Goal: Obtain resource: Obtain resource

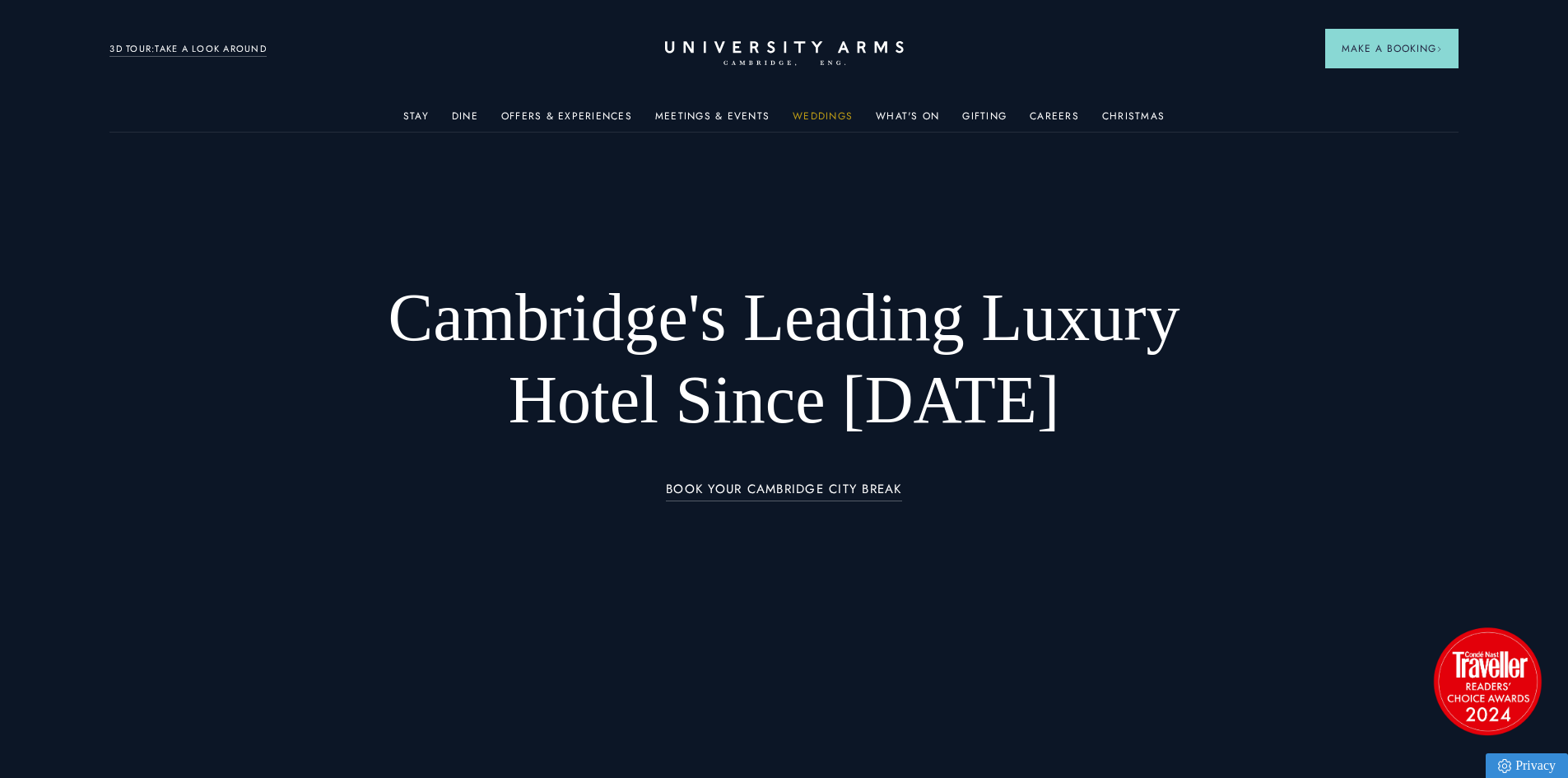
click at [823, 116] on link "Weddings" at bounding box center [823, 121] width 60 height 22
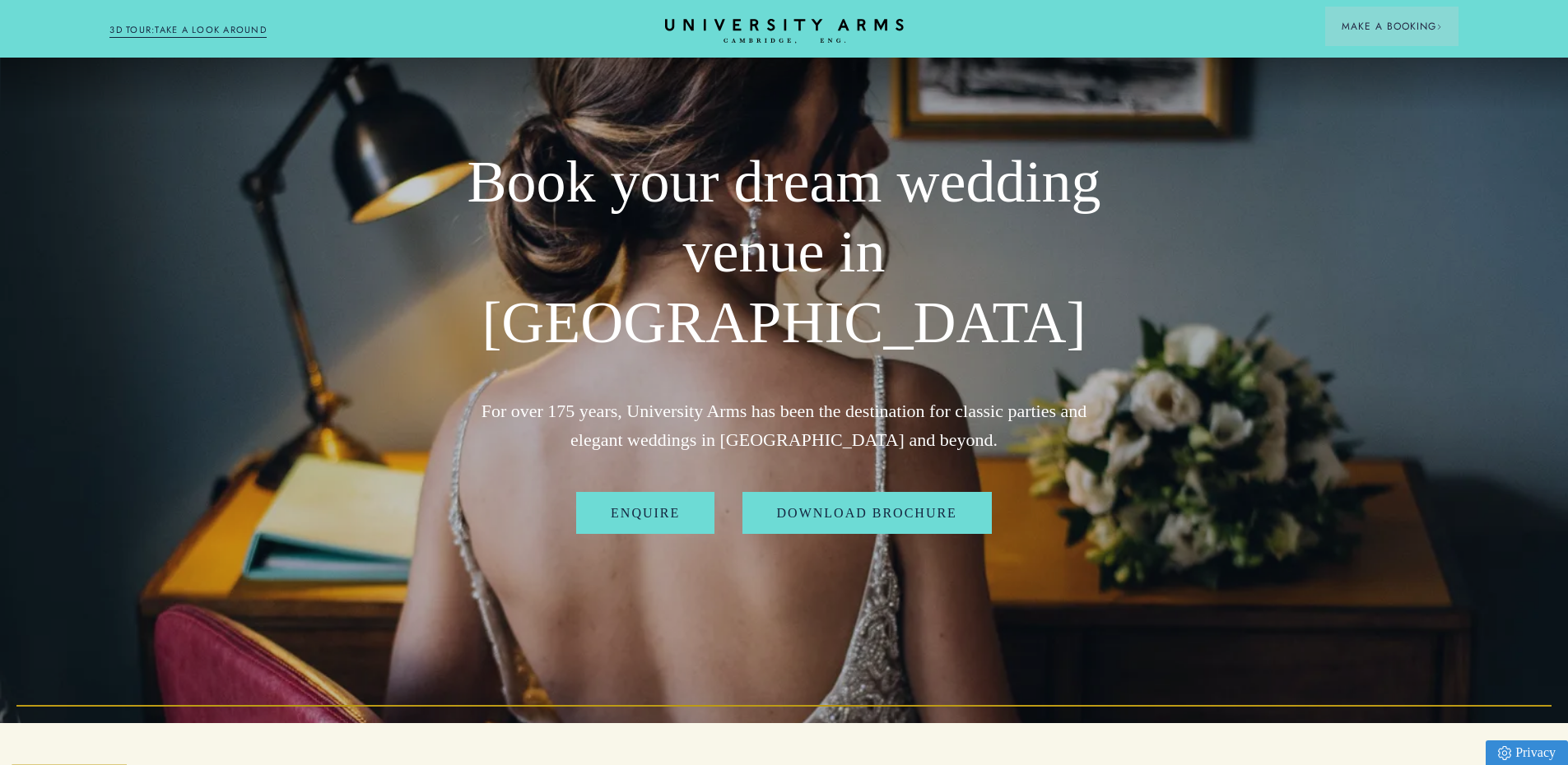
scroll to position [82, 0]
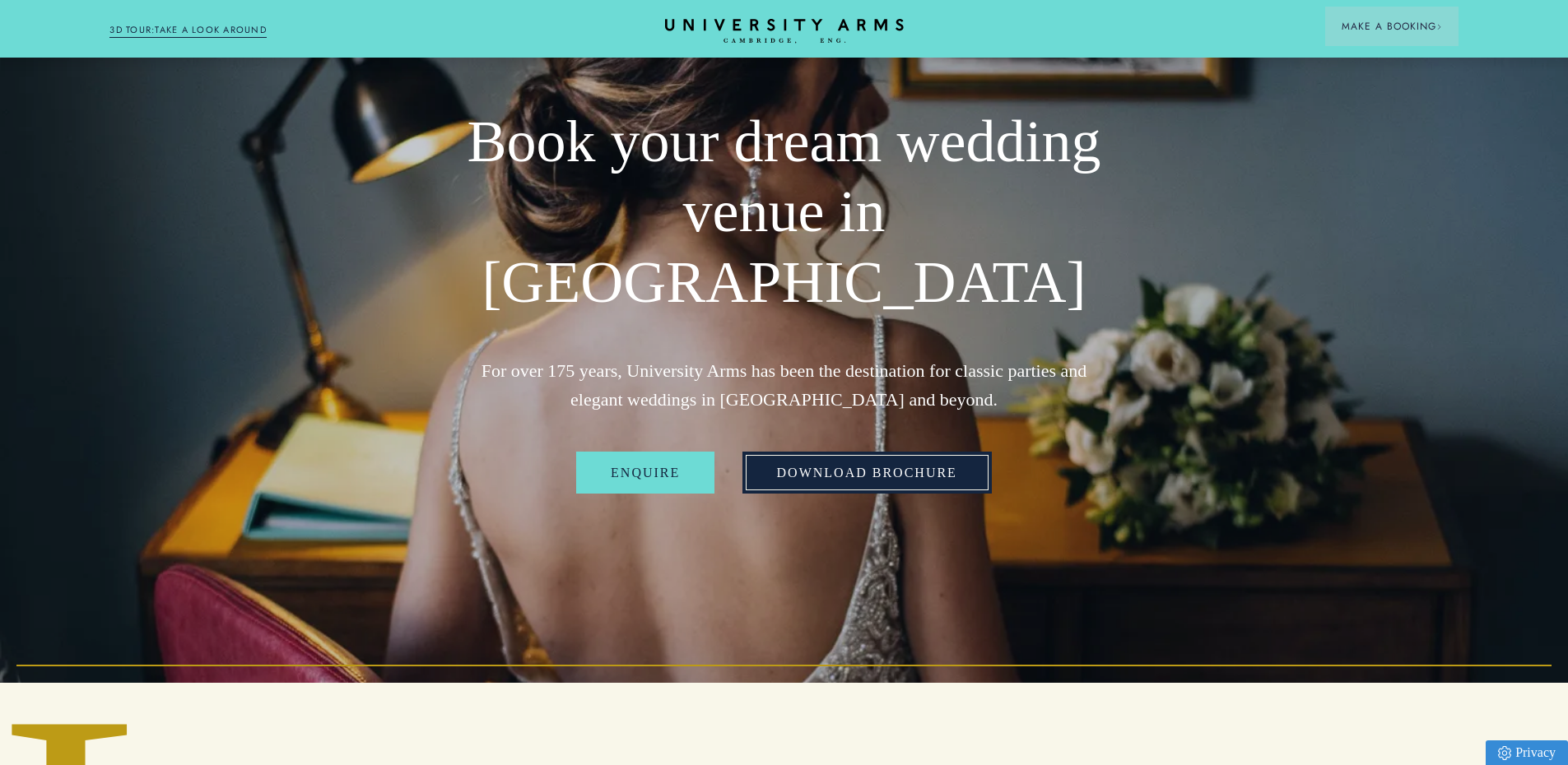
click at [805, 452] on link "Download Brochure" at bounding box center [868, 473] width 249 height 43
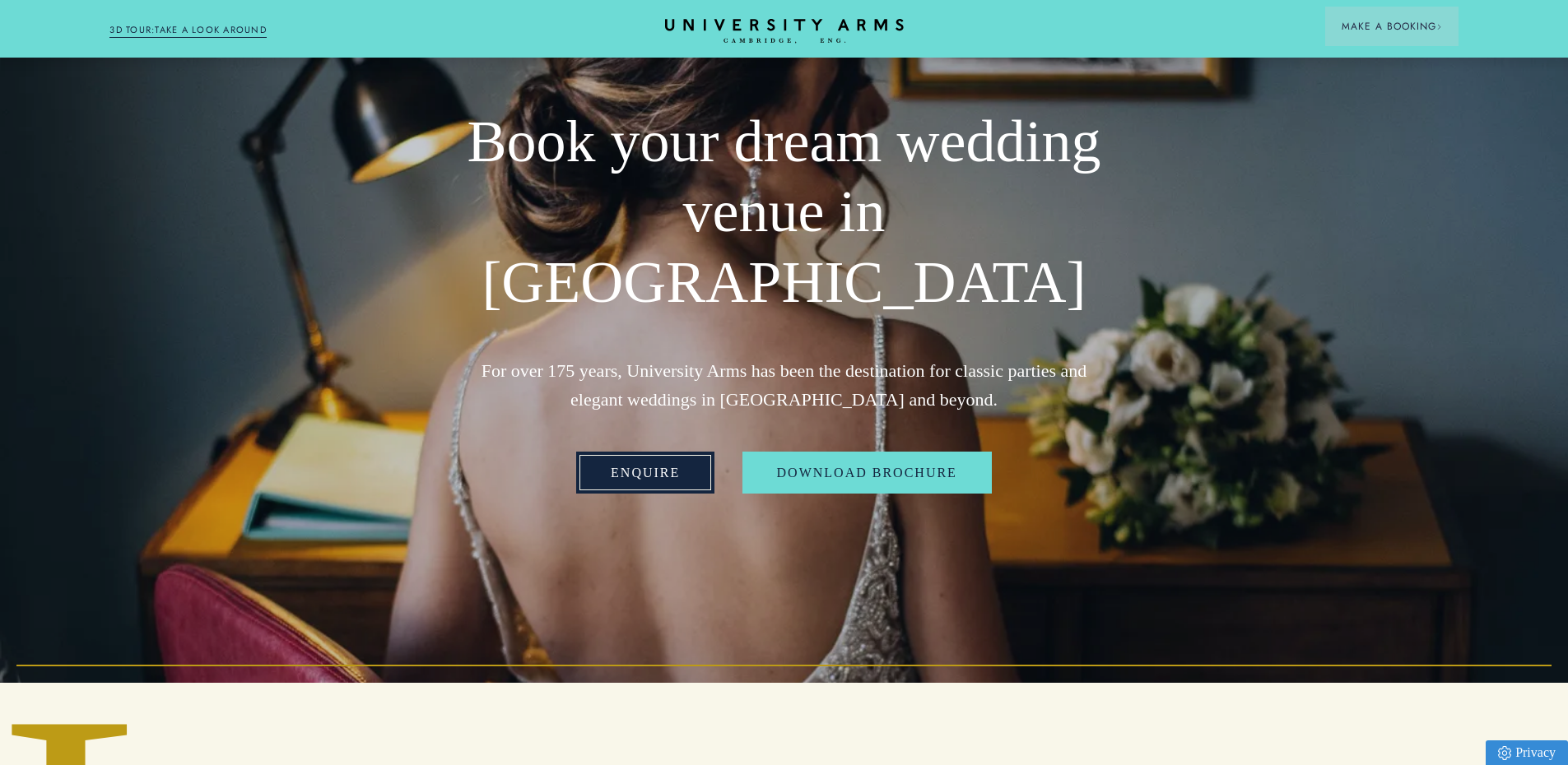
click at [670, 452] on link "Enquire" at bounding box center [645, 473] width 138 height 43
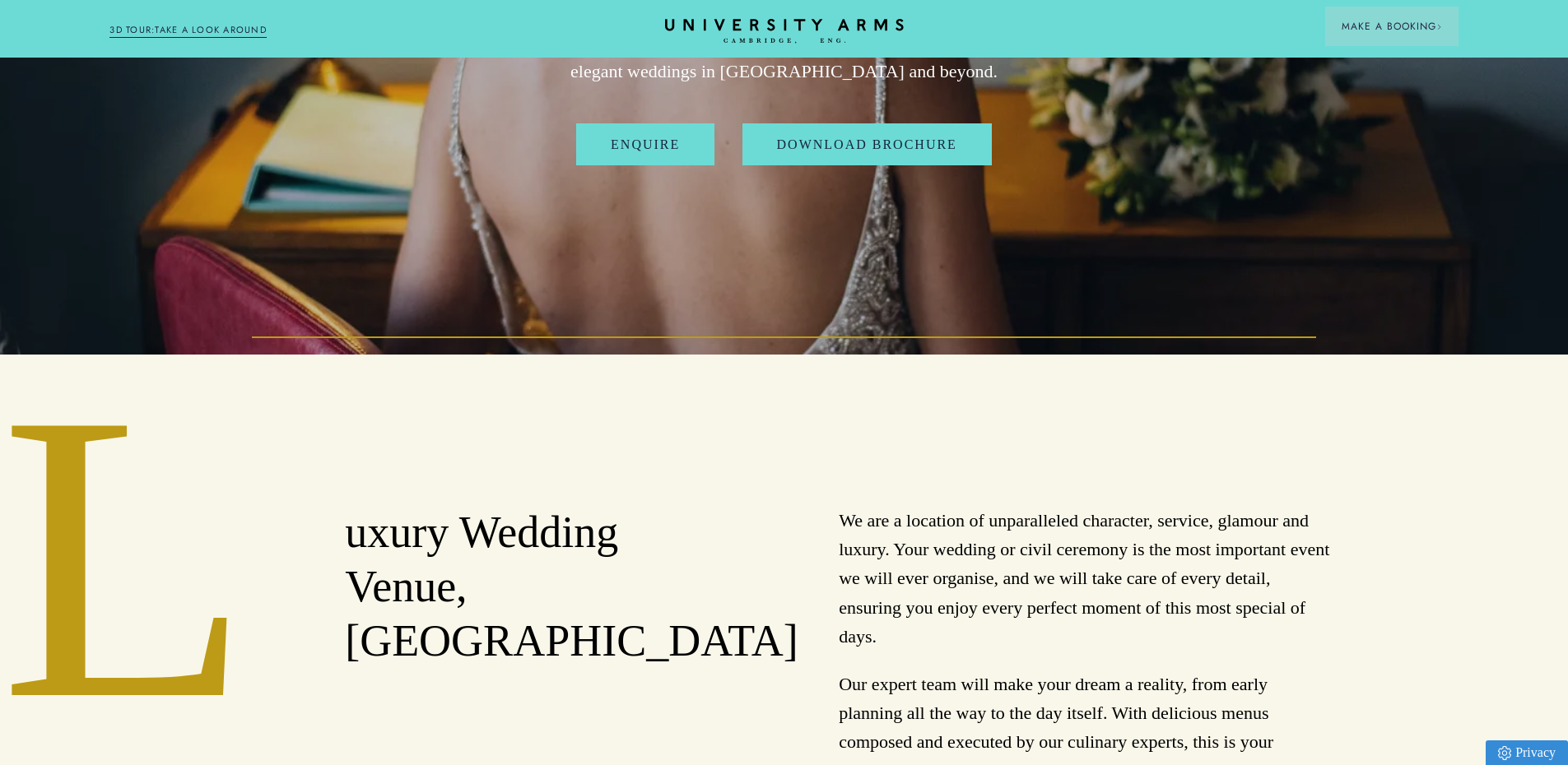
scroll to position [411, 0]
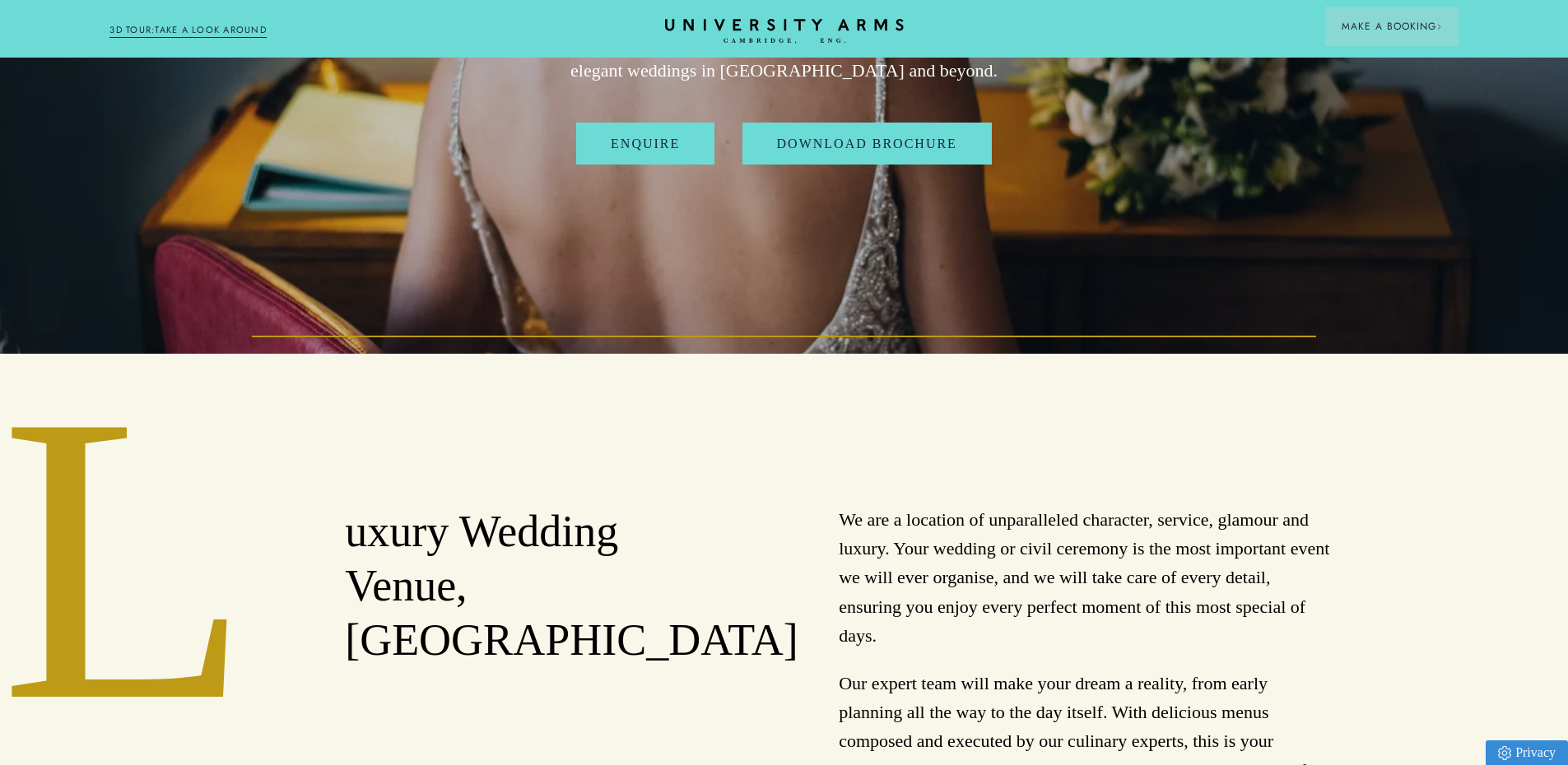
click at [1088, 489] on div "L uxury Wedding Venue, [GEOGRAPHIC_DATA] We are a location of unparalleled char…" at bounding box center [784, 598] width 1568 height 488
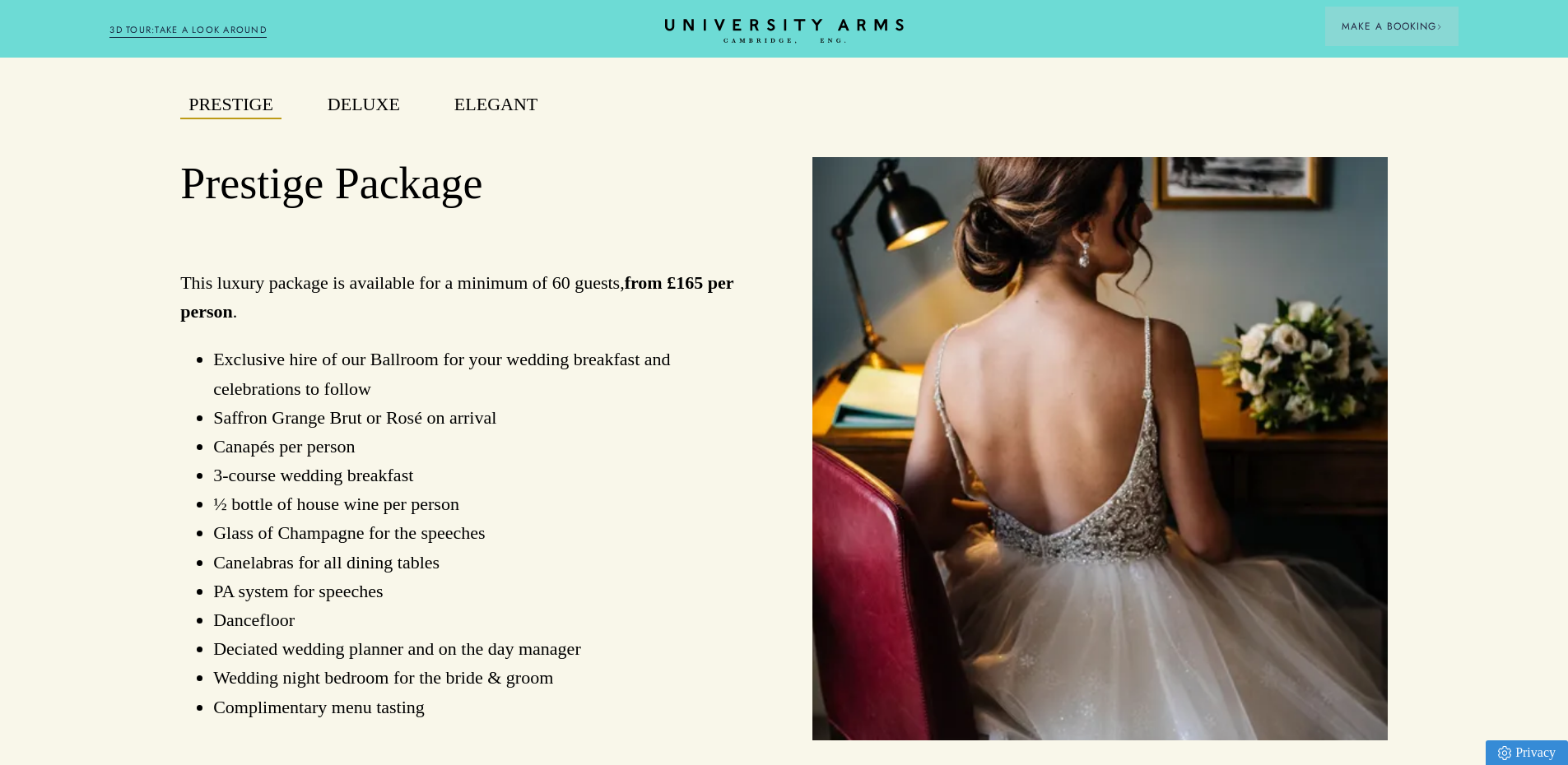
scroll to position [1317, 0]
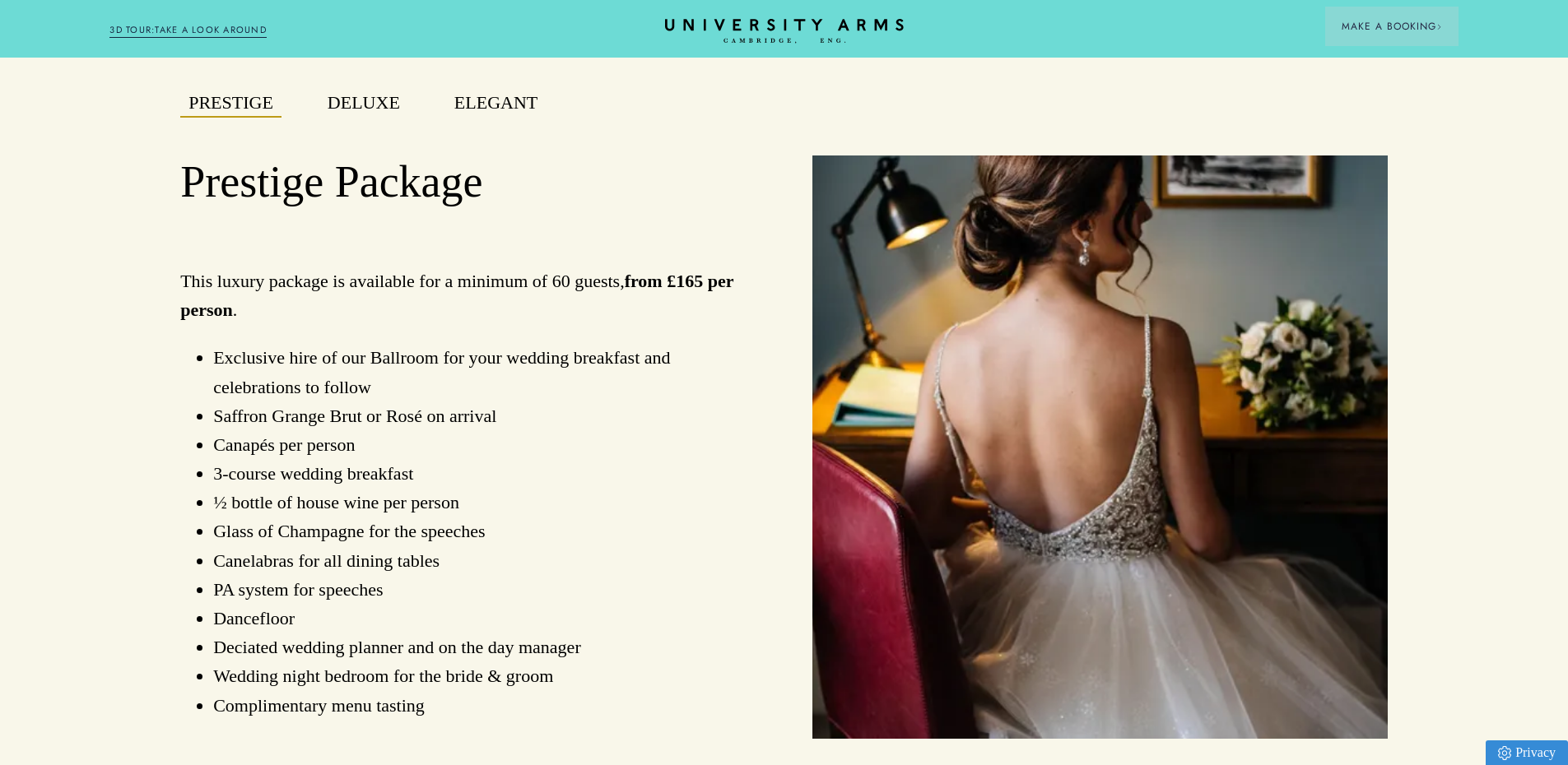
click at [361, 110] on button "Deluxe" at bounding box center [363, 103] width 89 height 29
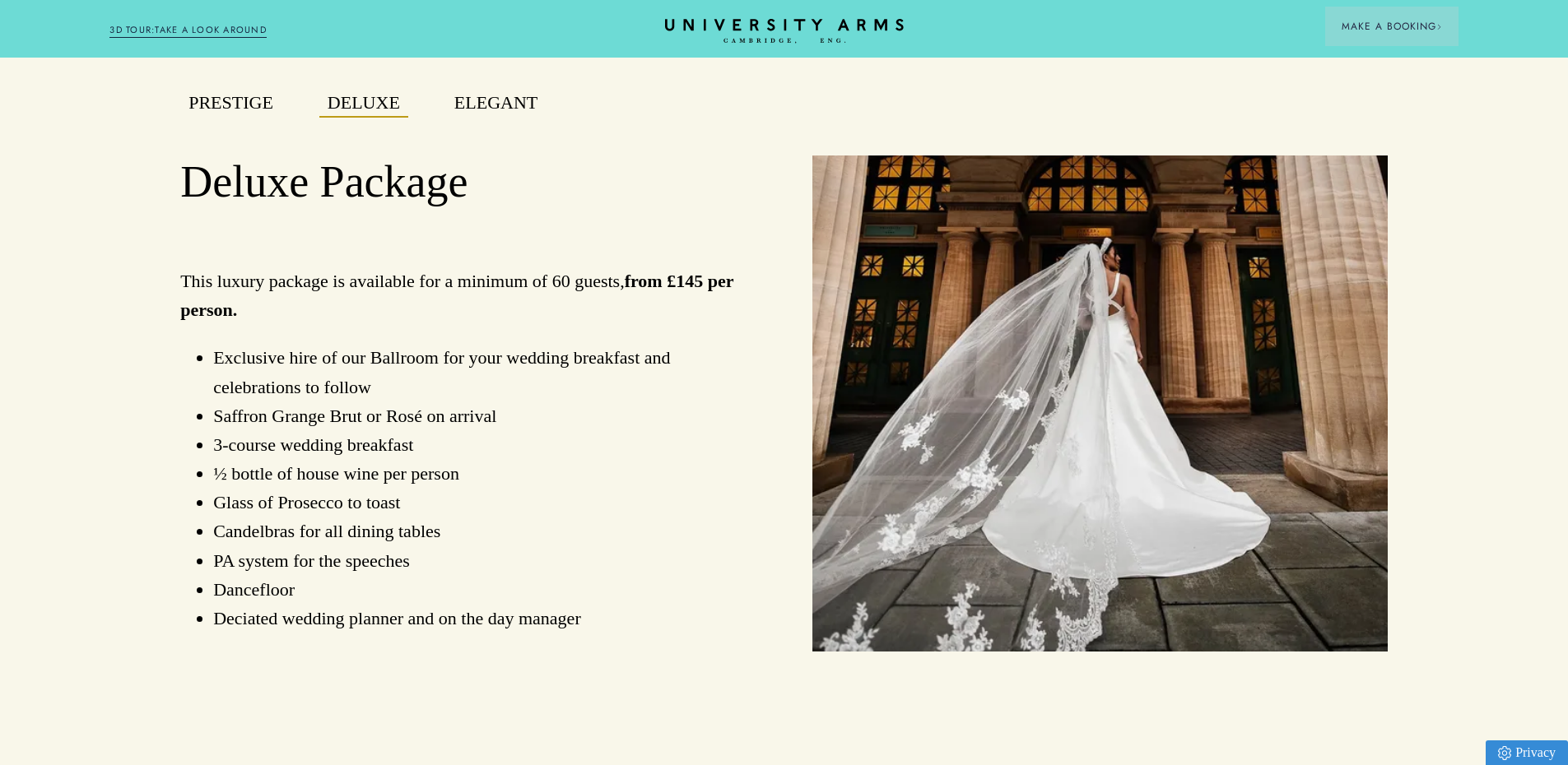
click at [256, 118] on button "Prestige" at bounding box center [231, 103] width 101 height 29
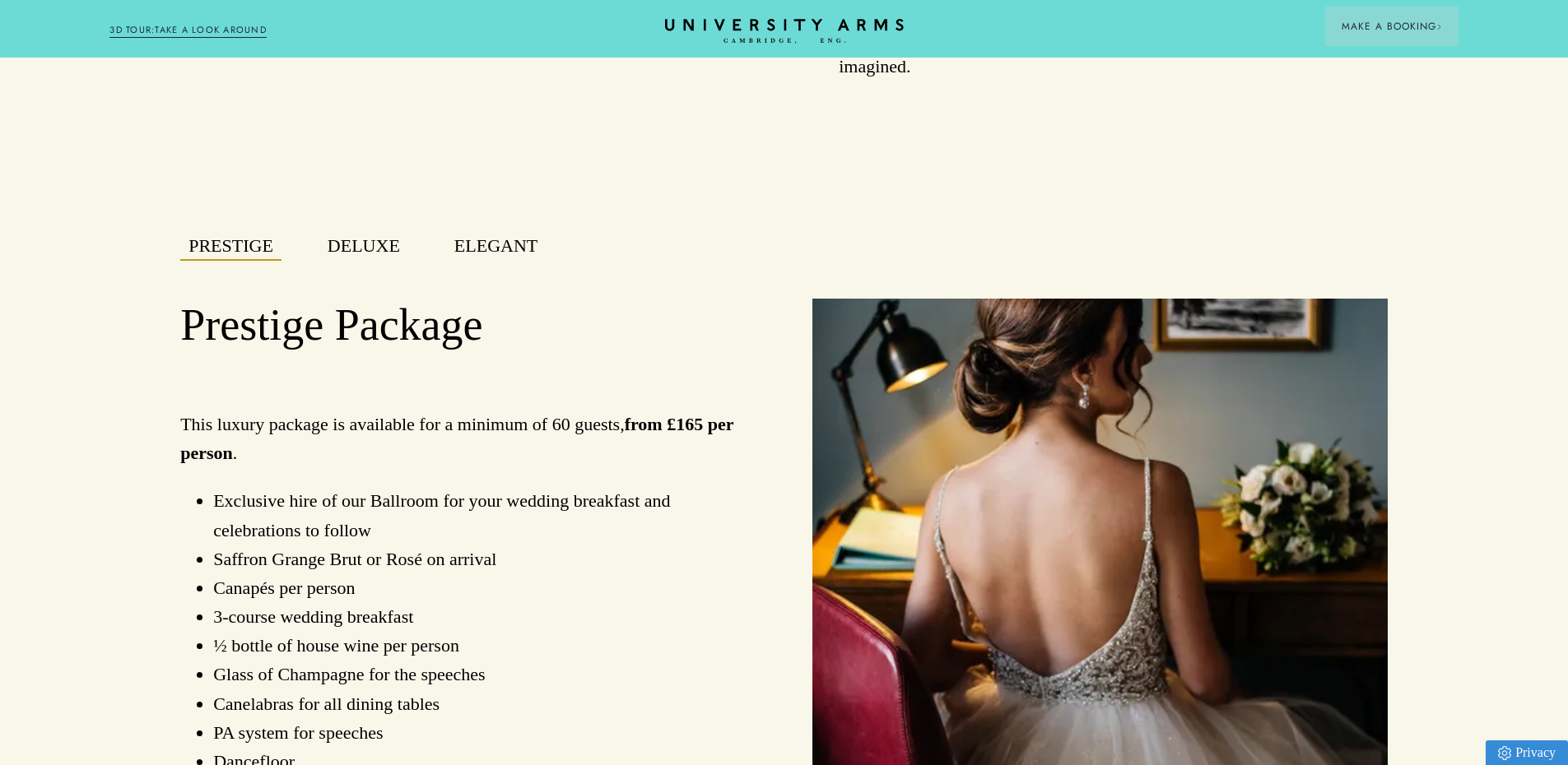
scroll to position [1152, 0]
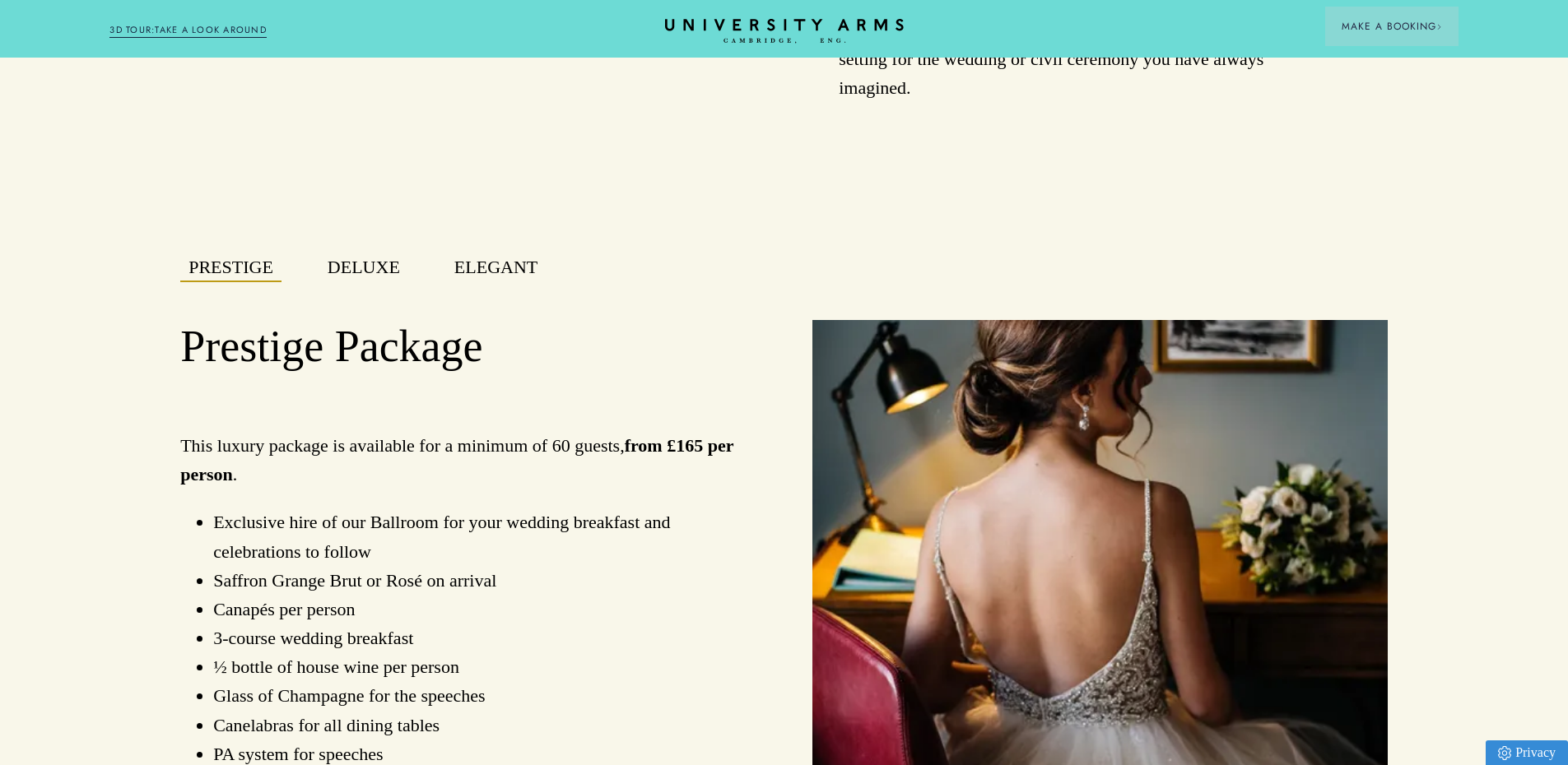
click at [351, 277] on button "Deluxe" at bounding box center [363, 267] width 89 height 29
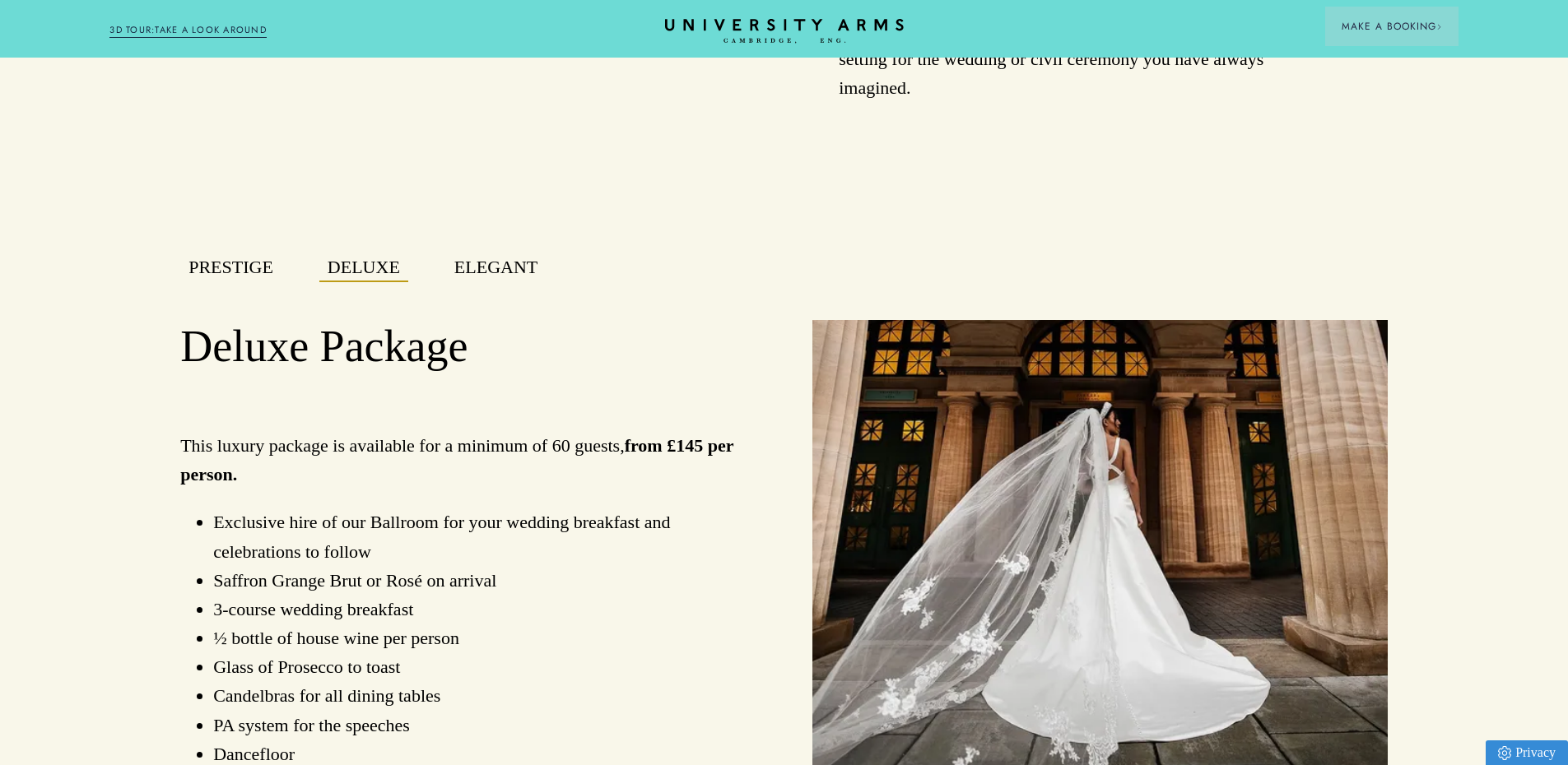
scroll to position [1234, 0]
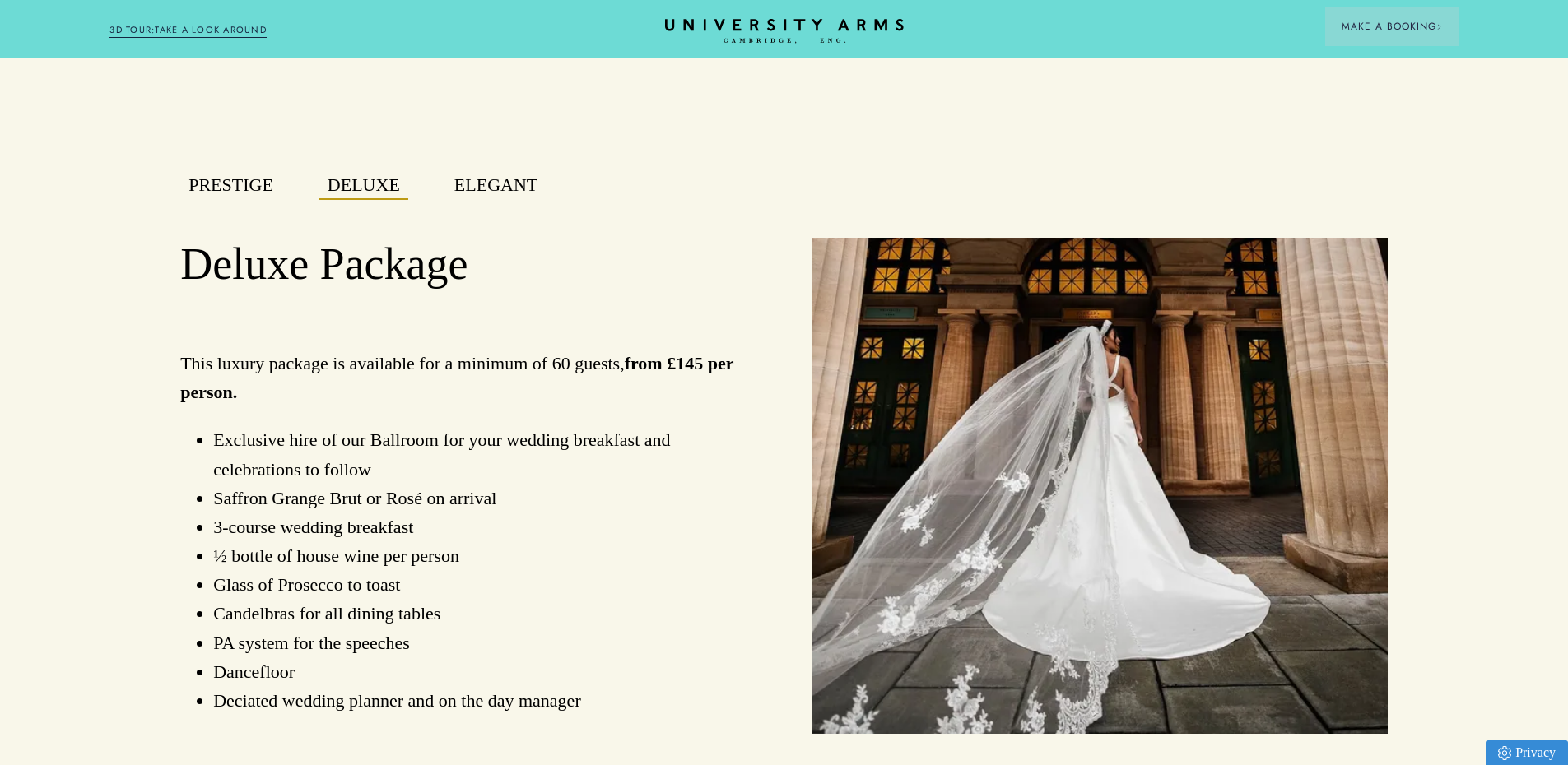
click at [482, 198] on button "Elegant" at bounding box center [496, 185] width 100 height 29
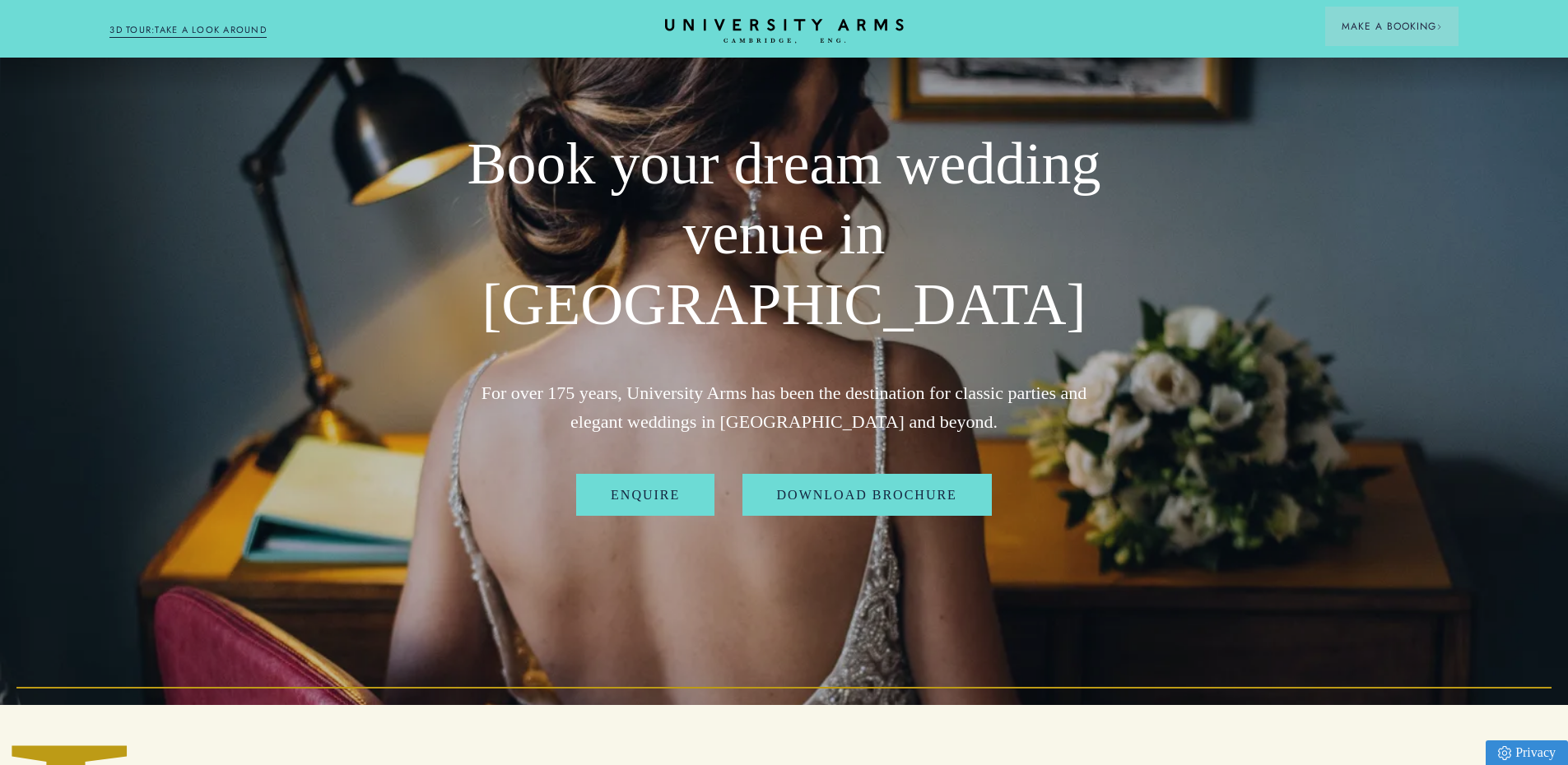
scroll to position [0, 0]
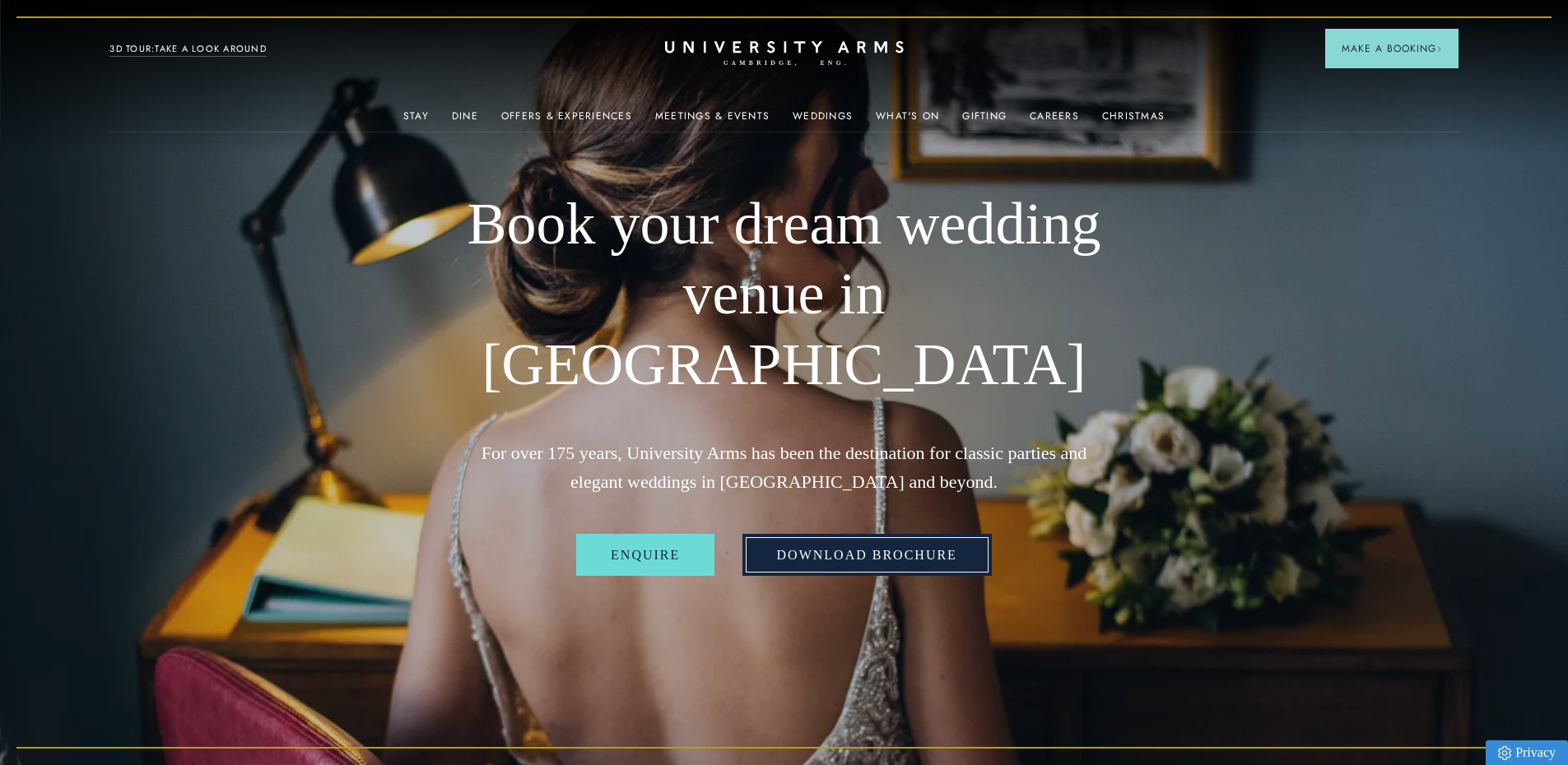
click at [875, 534] on link "Download Brochure" at bounding box center [868, 556] width 249 height 43
